Goal: Transaction & Acquisition: Subscribe to service/newsletter

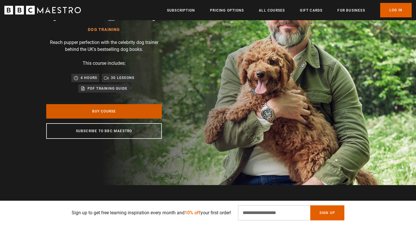
scroll to position [0, 151]
click at [97, 110] on link "Buy Course" at bounding box center [103, 111] width 115 height 14
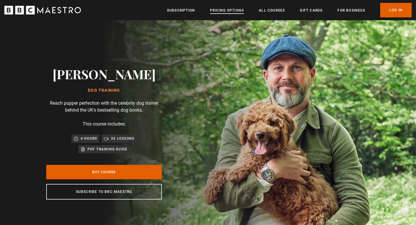
click at [232, 12] on link "Pricing Options" at bounding box center [227, 11] width 34 height 6
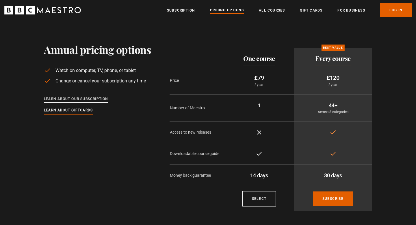
click at [81, 100] on link "Learn about our subscription" at bounding box center [76, 99] width 64 height 6
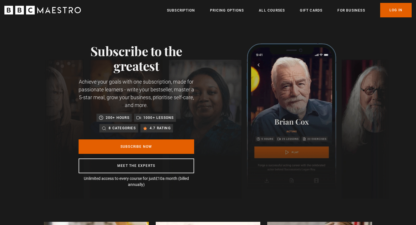
scroll to position [0, 76]
